Goal: Check status: Check status

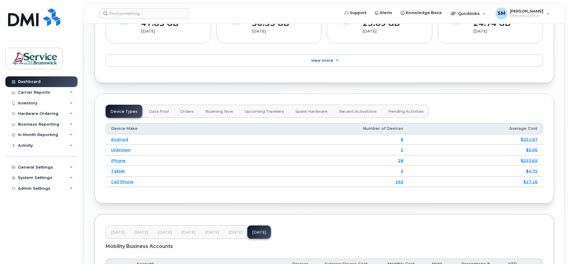
scroll to position [745, 0]
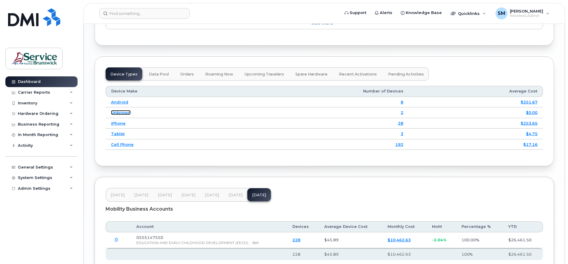
click at [119, 115] on link "Unknown" at bounding box center [121, 112] width 20 height 5
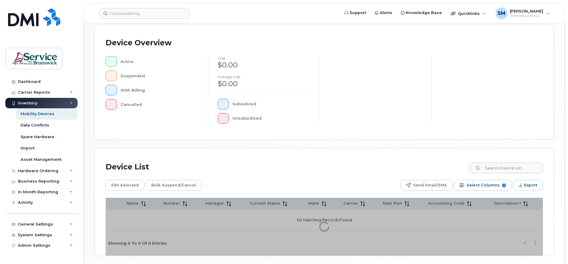
scroll to position [146, 0]
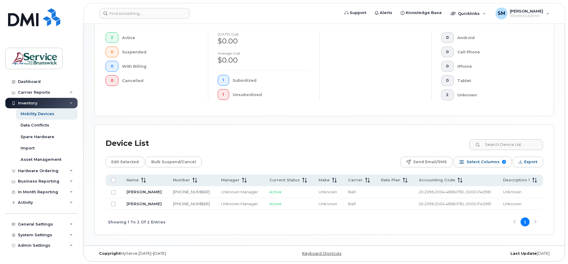
scroll to position [164, 0]
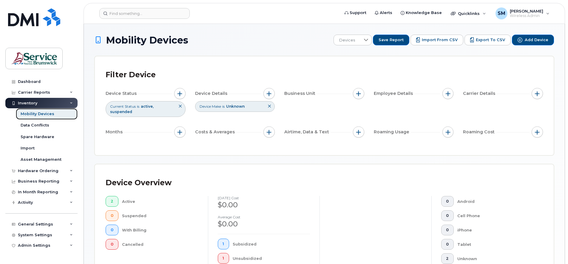
click at [45, 114] on div "Mobility Devices" at bounding box center [38, 113] width 34 height 5
click at [30, 123] on div "Data Conflicts" at bounding box center [35, 125] width 29 height 5
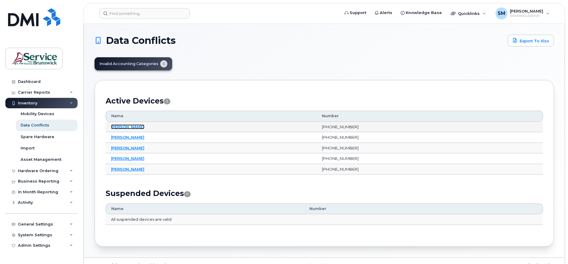
click at [119, 126] on link "[PERSON_NAME]" at bounding box center [127, 126] width 33 height 5
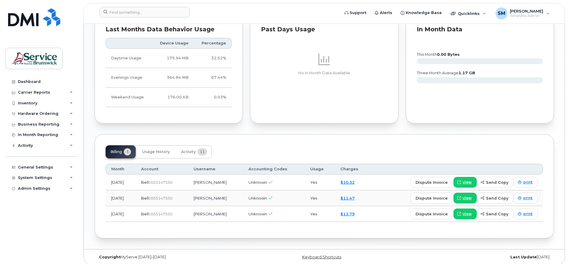
scroll to position [497, 0]
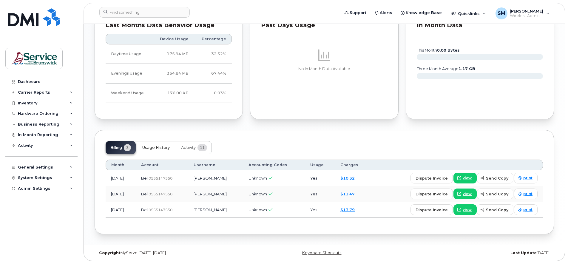
click at [162, 146] on span "Usage History" at bounding box center [155, 147] width 27 height 5
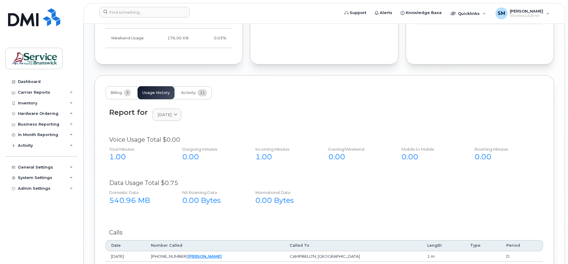
scroll to position [572, 0]
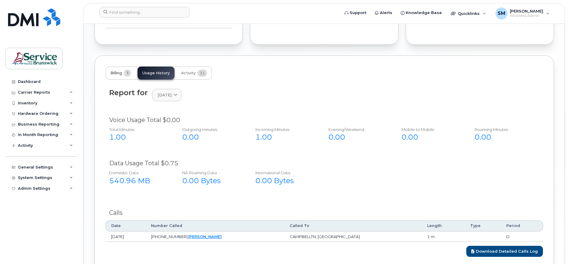
click at [119, 73] on span "Billing" at bounding box center [116, 73] width 12 height 5
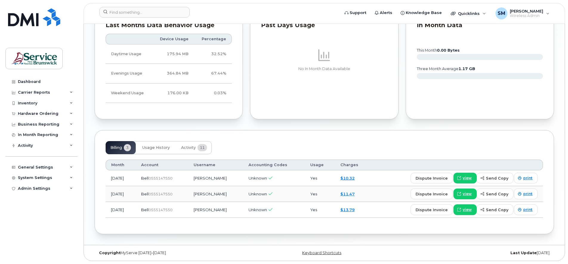
scroll to position [497, 0]
click at [190, 146] on span "Activity" at bounding box center [188, 147] width 15 height 5
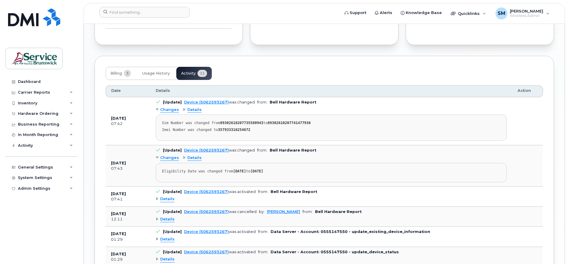
scroll to position [534, 0]
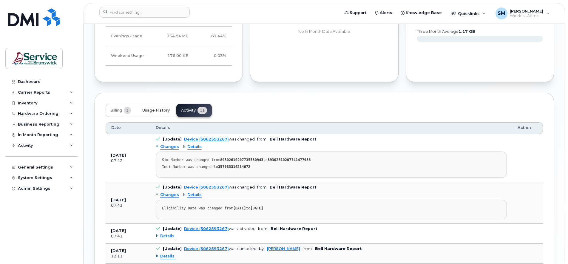
click at [149, 110] on span "Usage History" at bounding box center [155, 110] width 27 height 5
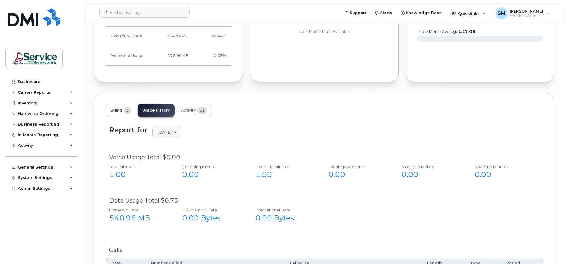
click at [120, 108] on span "Billing" at bounding box center [116, 110] width 12 height 5
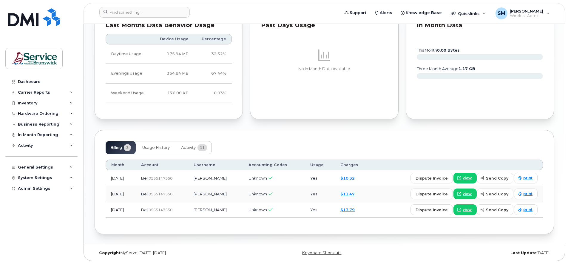
scroll to position [497, 0]
click at [34, 80] on div "Dashboard" at bounding box center [29, 81] width 23 height 5
